Goal: Information Seeking & Learning: Learn about a topic

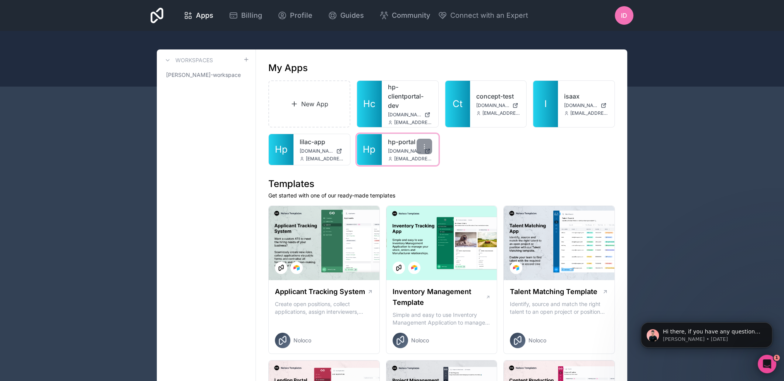
click at [378, 137] on link "Hp" at bounding box center [369, 149] width 25 height 31
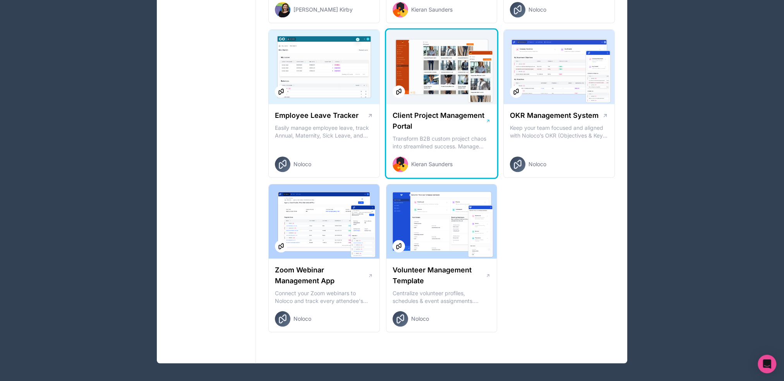
scroll to position [1105, 0]
click at [450, 118] on h1 "Client Project Management Portal" at bounding box center [438, 121] width 93 height 22
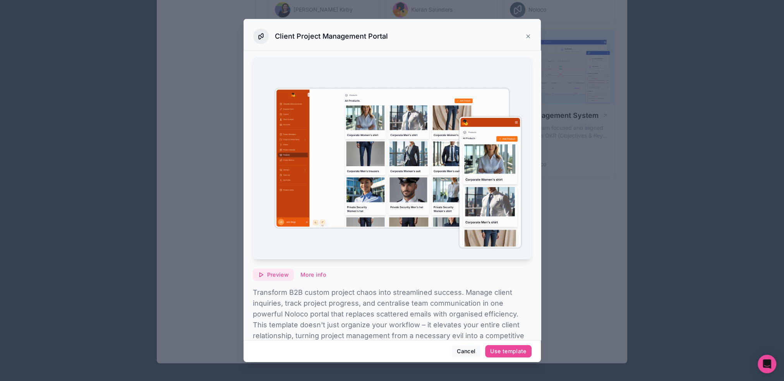
click at [272, 272] on span "Preview" at bounding box center [278, 275] width 22 height 7
click at [606, 245] on div at bounding box center [392, 190] width 784 height 381
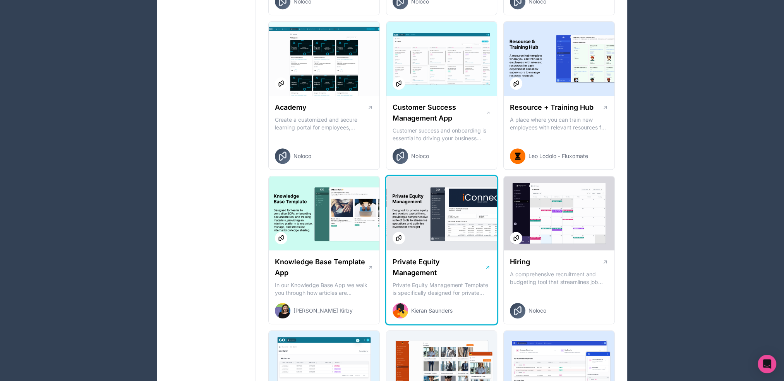
scroll to position [796, 0]
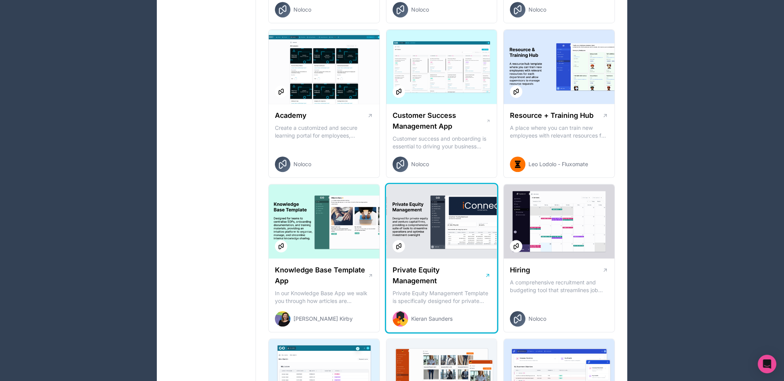
click at [435, 291] on p "Private Equity Management Template is specifically designed for private equity …" at bounding box center [441, 297] width 98 height 15
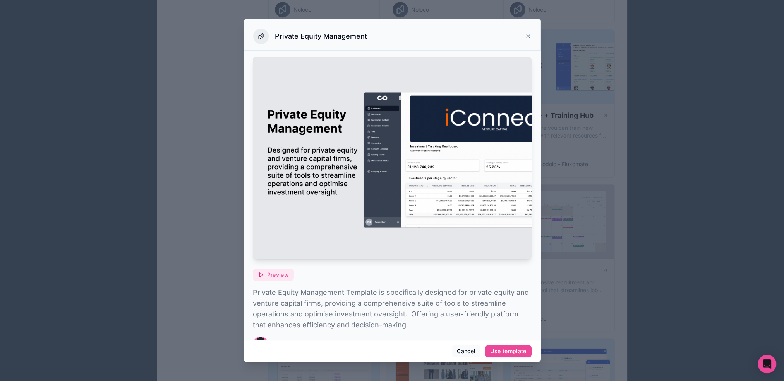
click at [273, 272] on span "Preview" at bounding box center [278, 275] width 22 height 7
click at [528, 35] on icon at bounding box center [528, 36] width 6 height 6
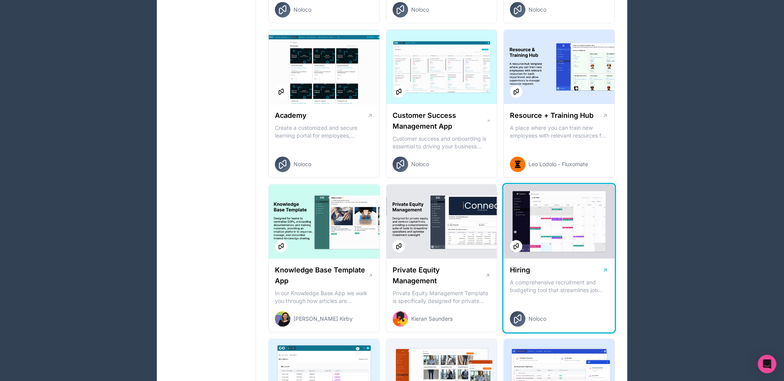
scroll to position [757, 0]
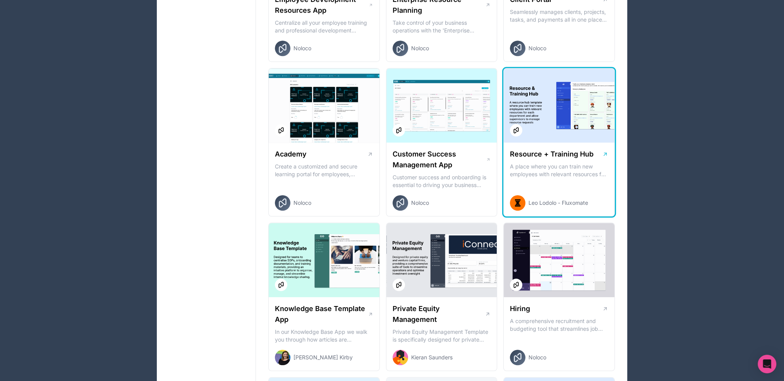
click at [552, 163] on p "A place where you can train new employees with relevant resources for each depa…" at bounding box center [559, 170] width 98 height 15
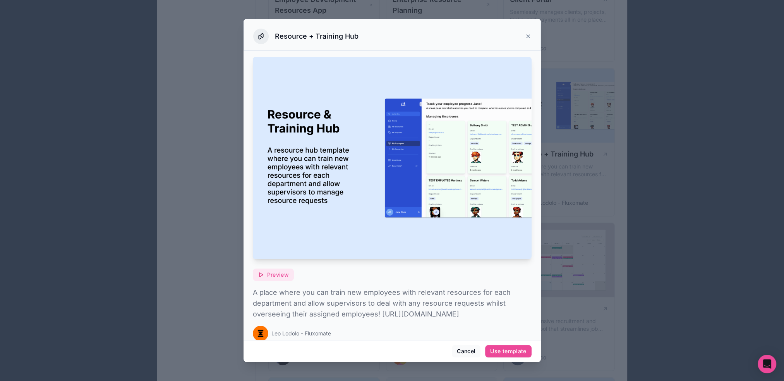
click at [276, 272] on span "Preview" at bounding box center [278, 275] width 22 height 7
